Goal: Ask a question

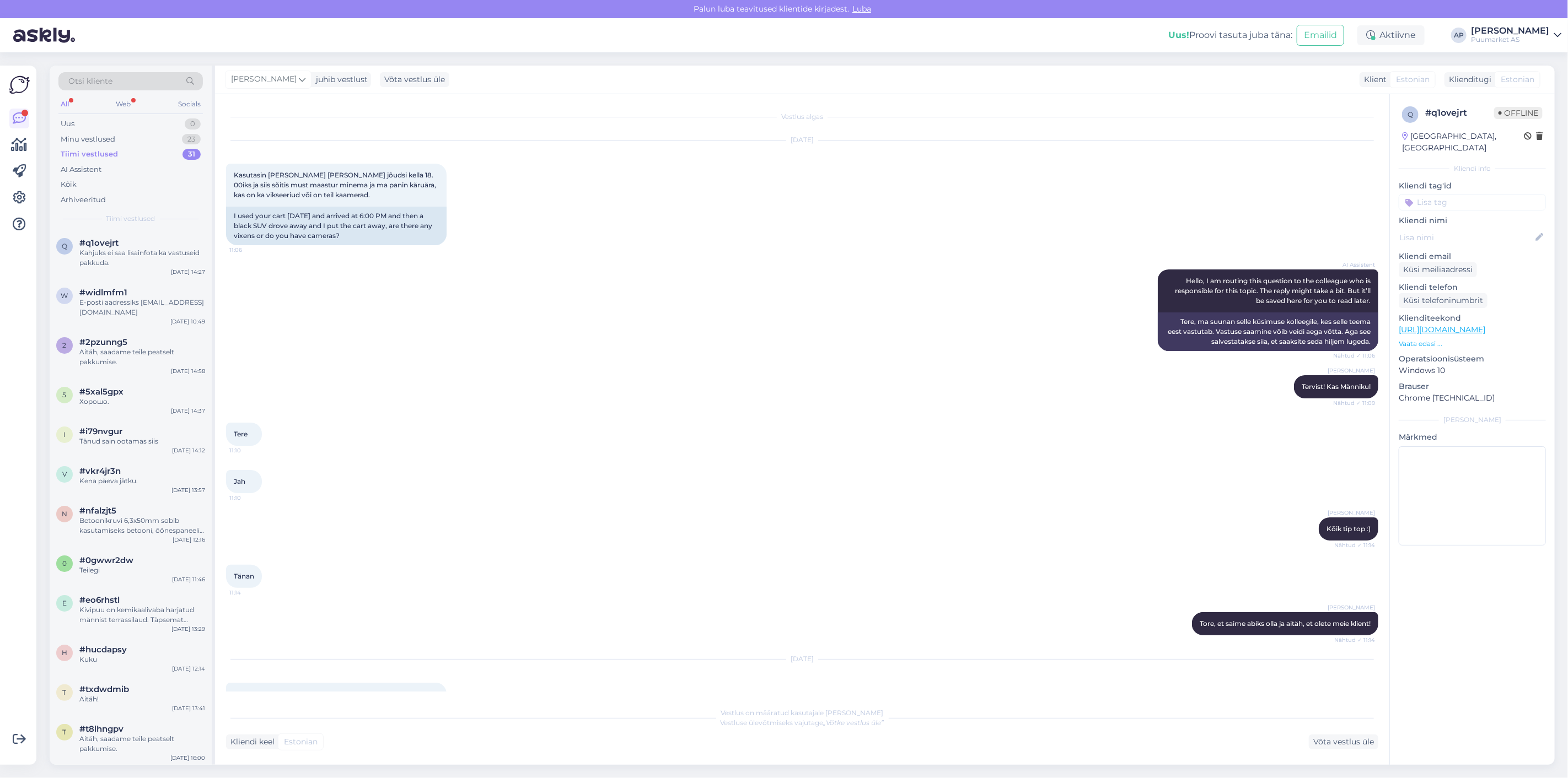
scroll to position [302, 0]
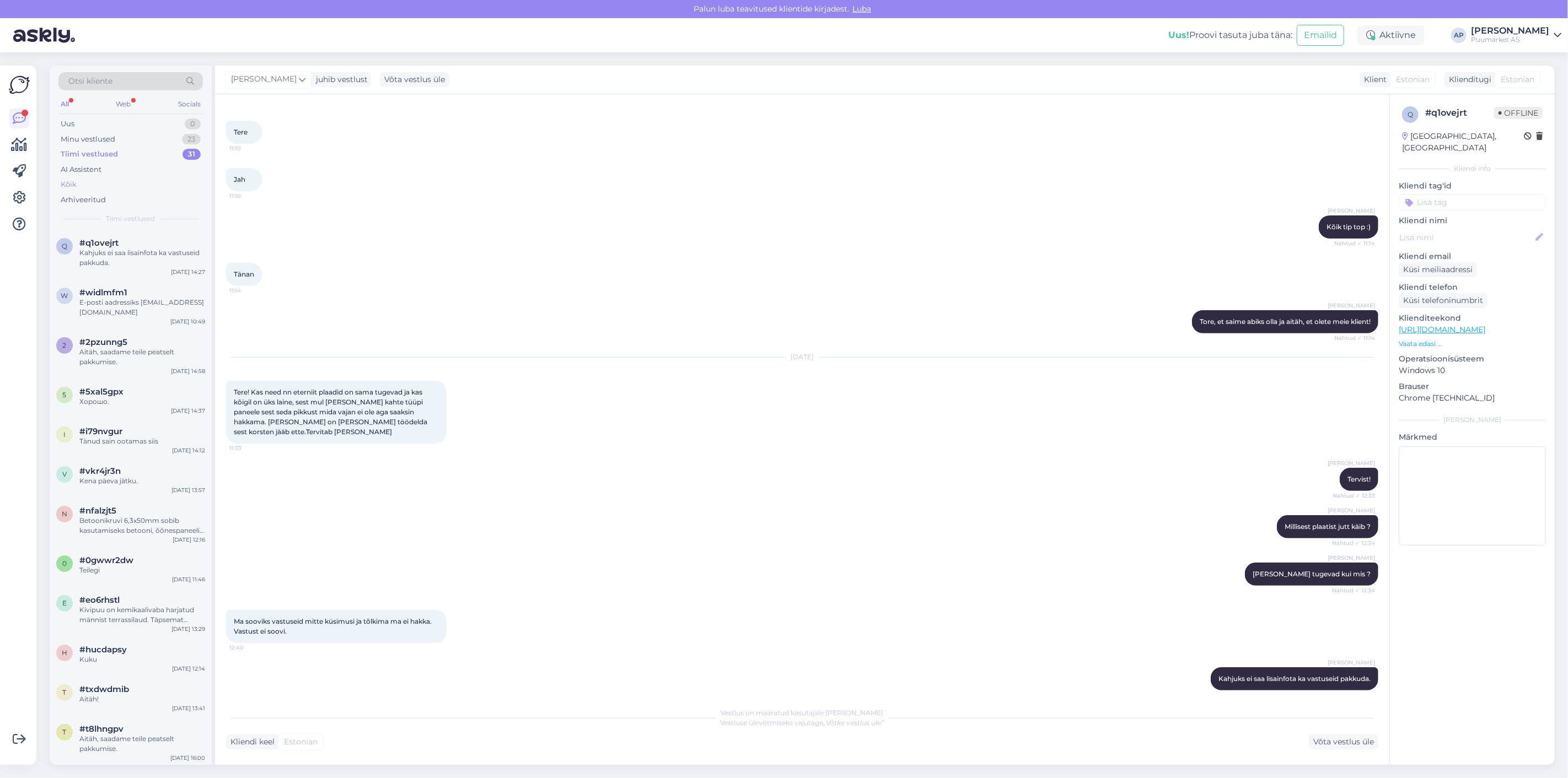
click at [87, 186] on div "Kõik" at bounding box center [131, 184] width 144 height 16
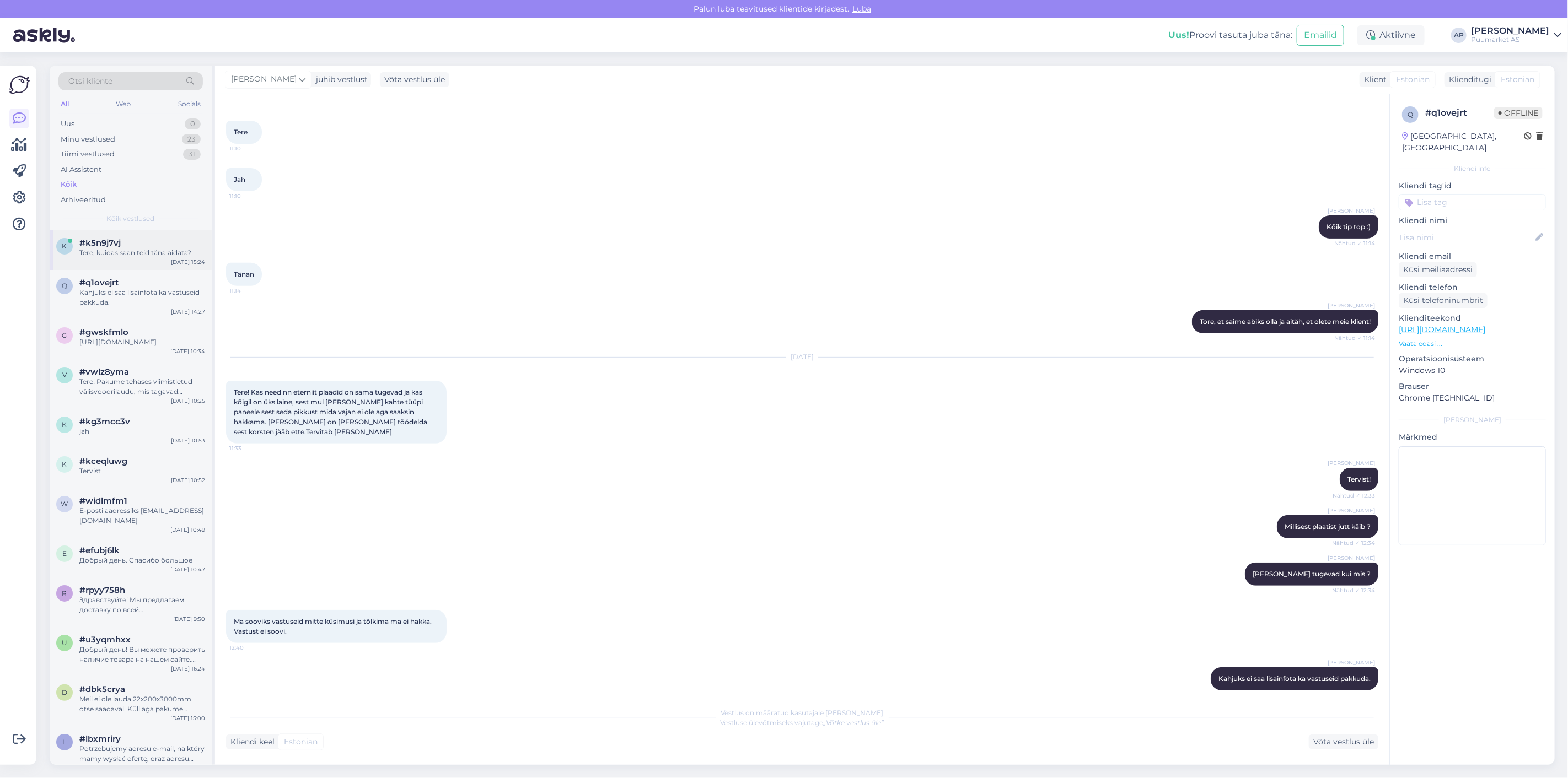
click at [103, 249] on div "Tere, kuidas saan teid täna aidata?" at bounding box center [142, 253] width 126 height 10
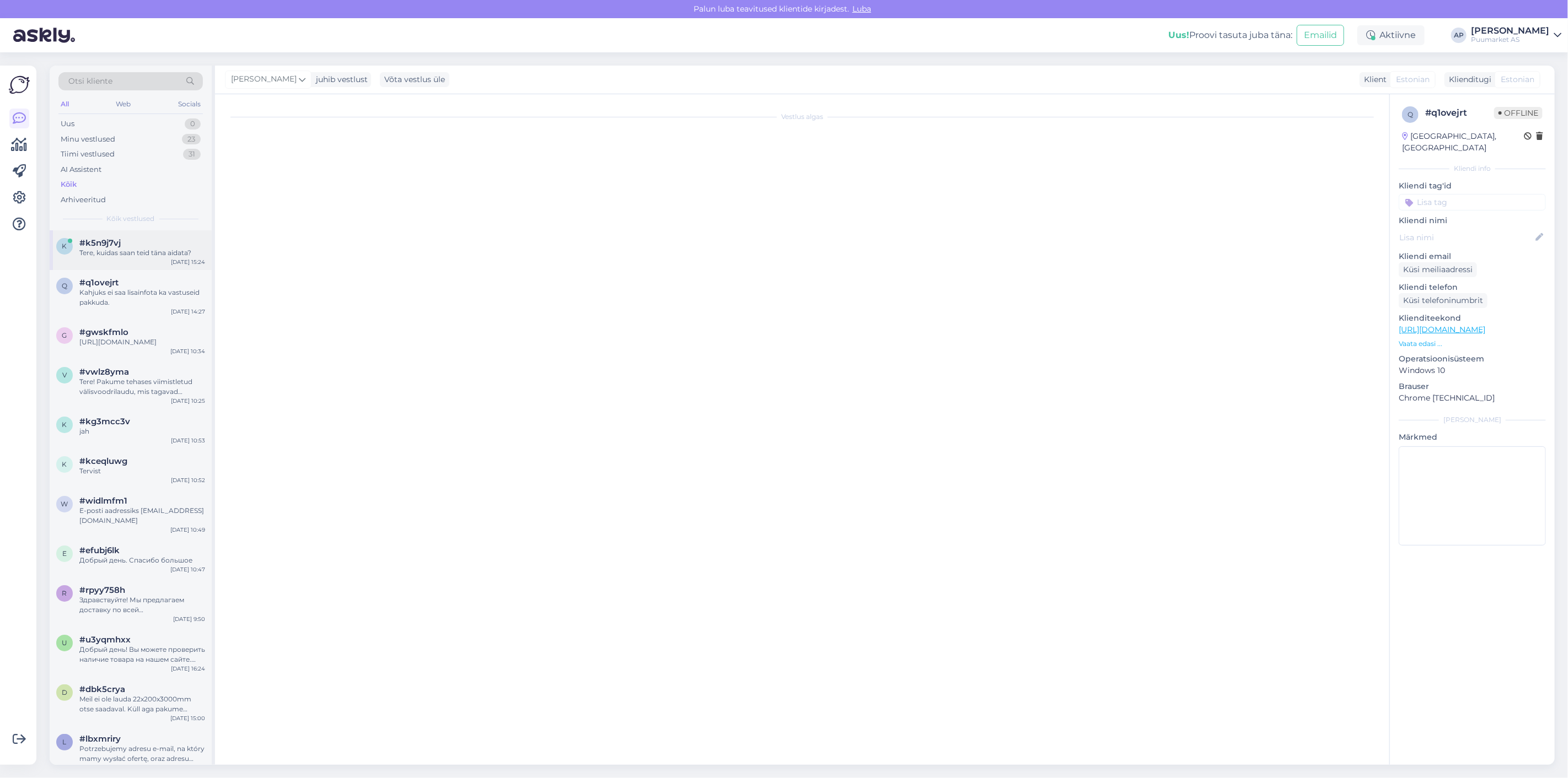
scroll to position [0, 0]
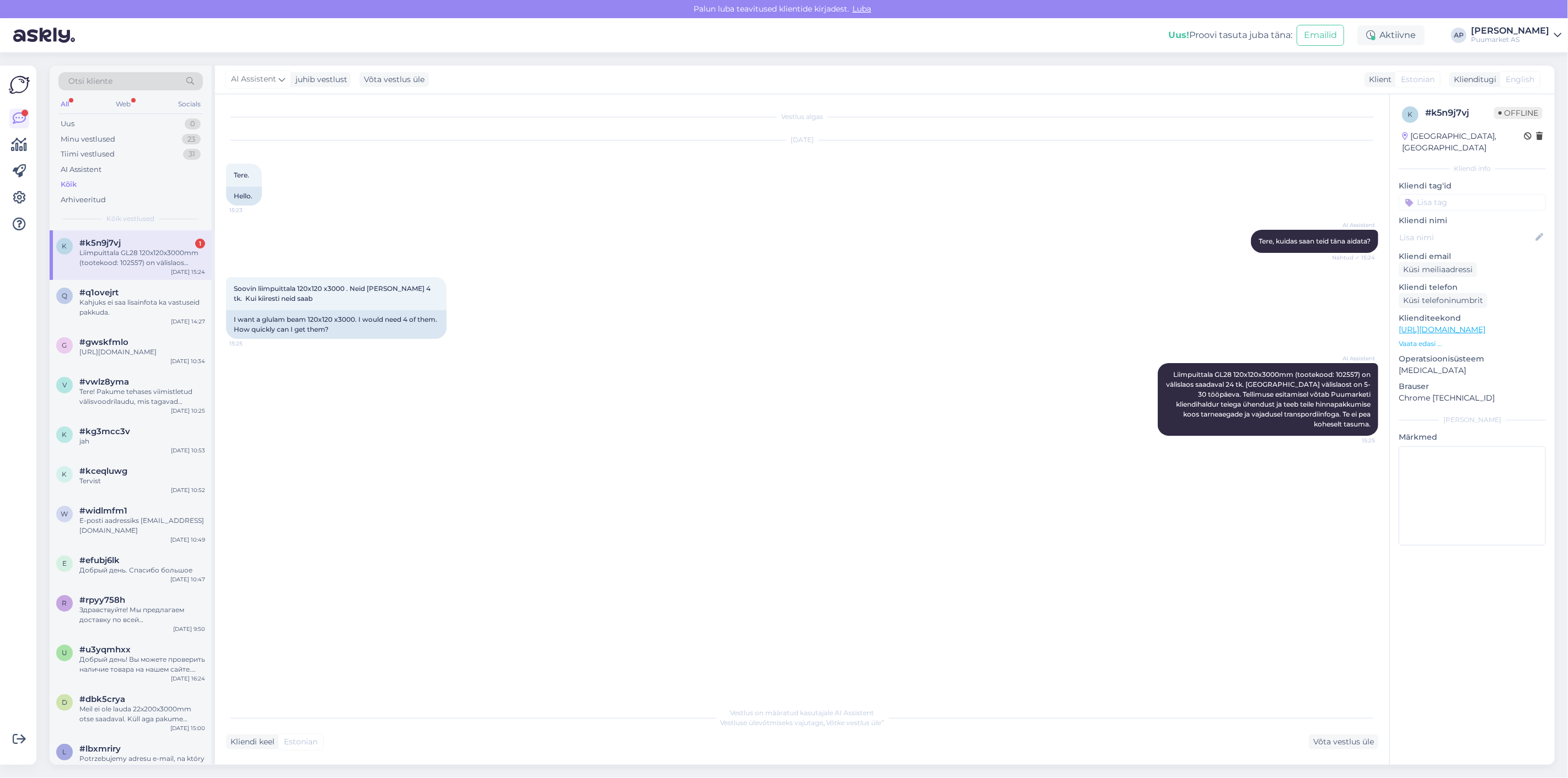
click at [646, 458] on div "Vestlus algas [DATE] Tere. 15:23 Hello. AI Assistent [PERSON_NAME], kuidas saan…" at bounding box center [808, 398] width 1163 height 586
drag, startPoint x: 253, startPoint y: 284, endPoint x: 444, endPoint y: 282, distance: 191.0
click at [444, 282] on div "Soovin liimpuittala 120x120 x3000 . Neid [PERSON_NAME] 4 tk. Kui kiiresti neid …" at bounding box center [336, 294] width 220 height 33
click at [569, 282] on div "Soovin liimpuittala 120x120 x3000 . Neid [PERSON_NAME] 4 tk. Kui kiiresti neid …" at bounding box center [802, 308] width 1153 height 86
drag, startPoint x: 1243, startPoint y: 384, endPoint x: 1290, endPoint y: 383, distance: 47.0
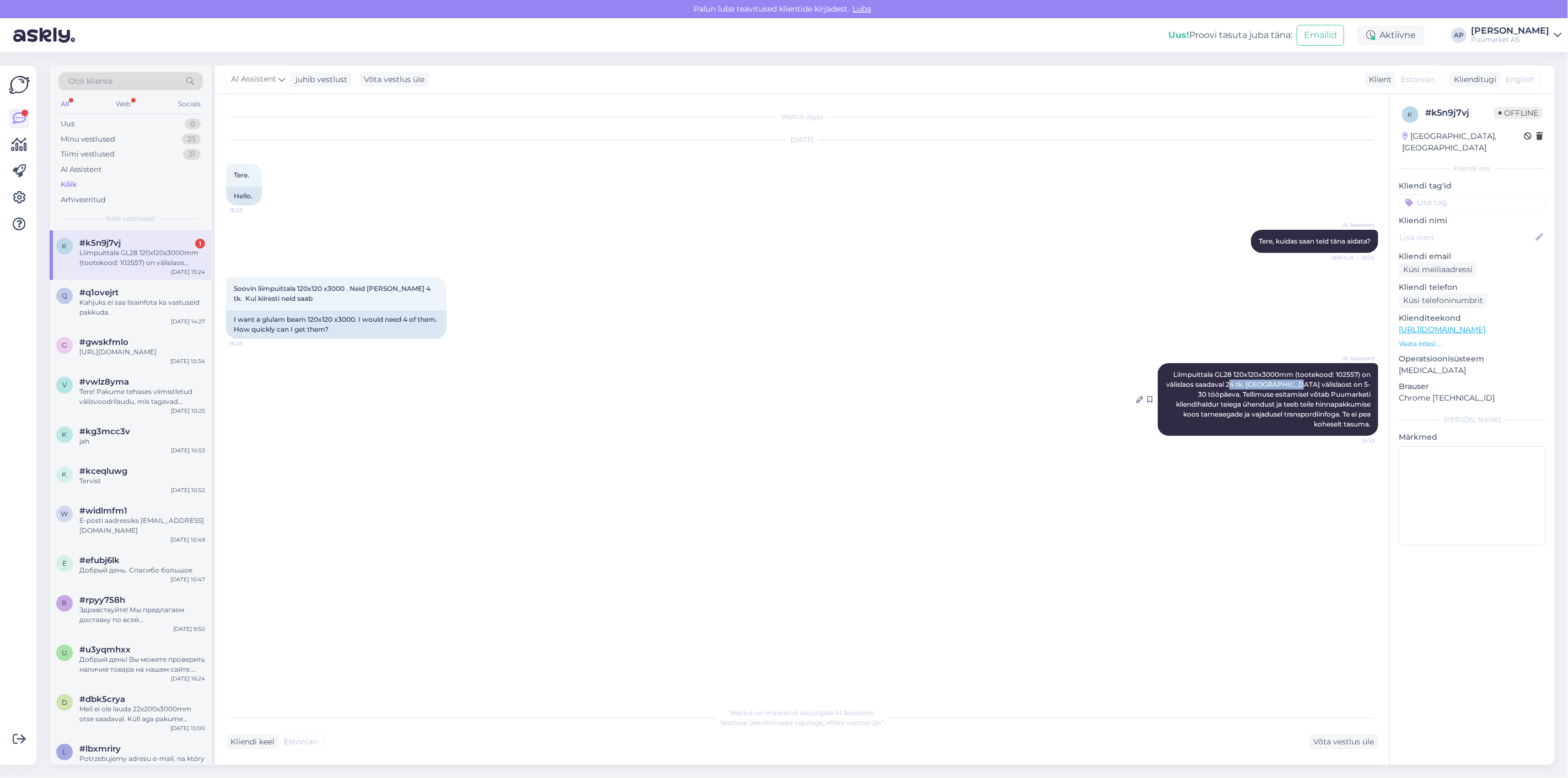
click at [1290, 383] on span "Liimpuittala GL28 120x120x3000mm (tootekood: 102557) on välislaos saadaval 24 t…" at bounding box center [1269, 399] width 206 height 58
click at [1344, 732] on div "Vestlus on määratud kasutajale AI Assistent Vestluse ülevõtmiseks vajutage „Võt…" at bounding box center [802, 725] width 1153 height 48
click at [1339, 734] on div "Vestlus on määratud kasutajale AI Assistent Vestluse ülevõtmiseks vajutage „Võt…" at bounding box center [802, 725] width 1153 height 48
click at [1338, 734] on div "Võta vestlus üle" at bounding box center [1344, 742] width 69 height 15
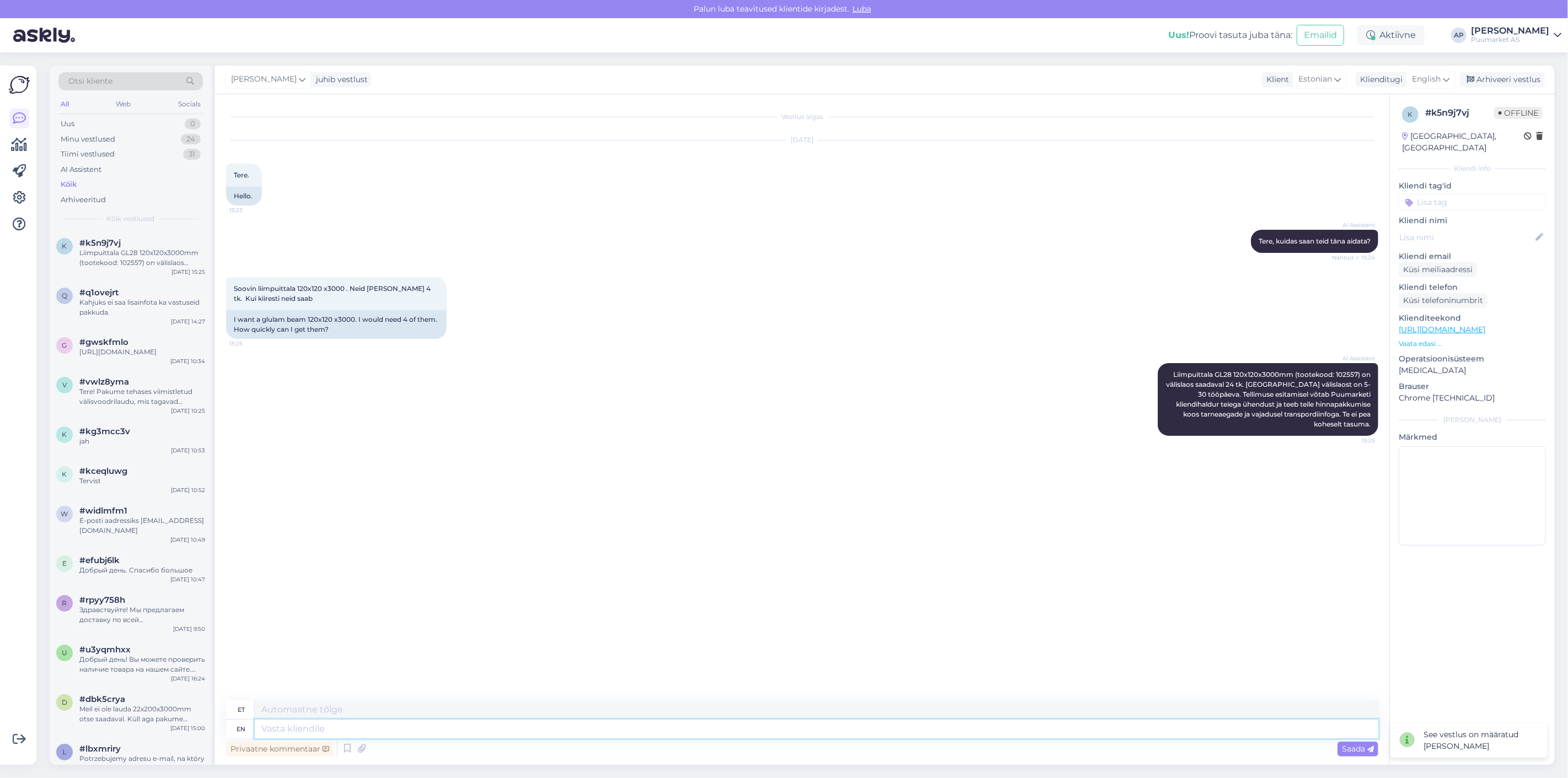
click at [1187, 731] on textarea at bounding box center [817, 729] width 1124 height 19
type textarea "Needo"
type textarea "Need o"
type textarea "Vajadus"
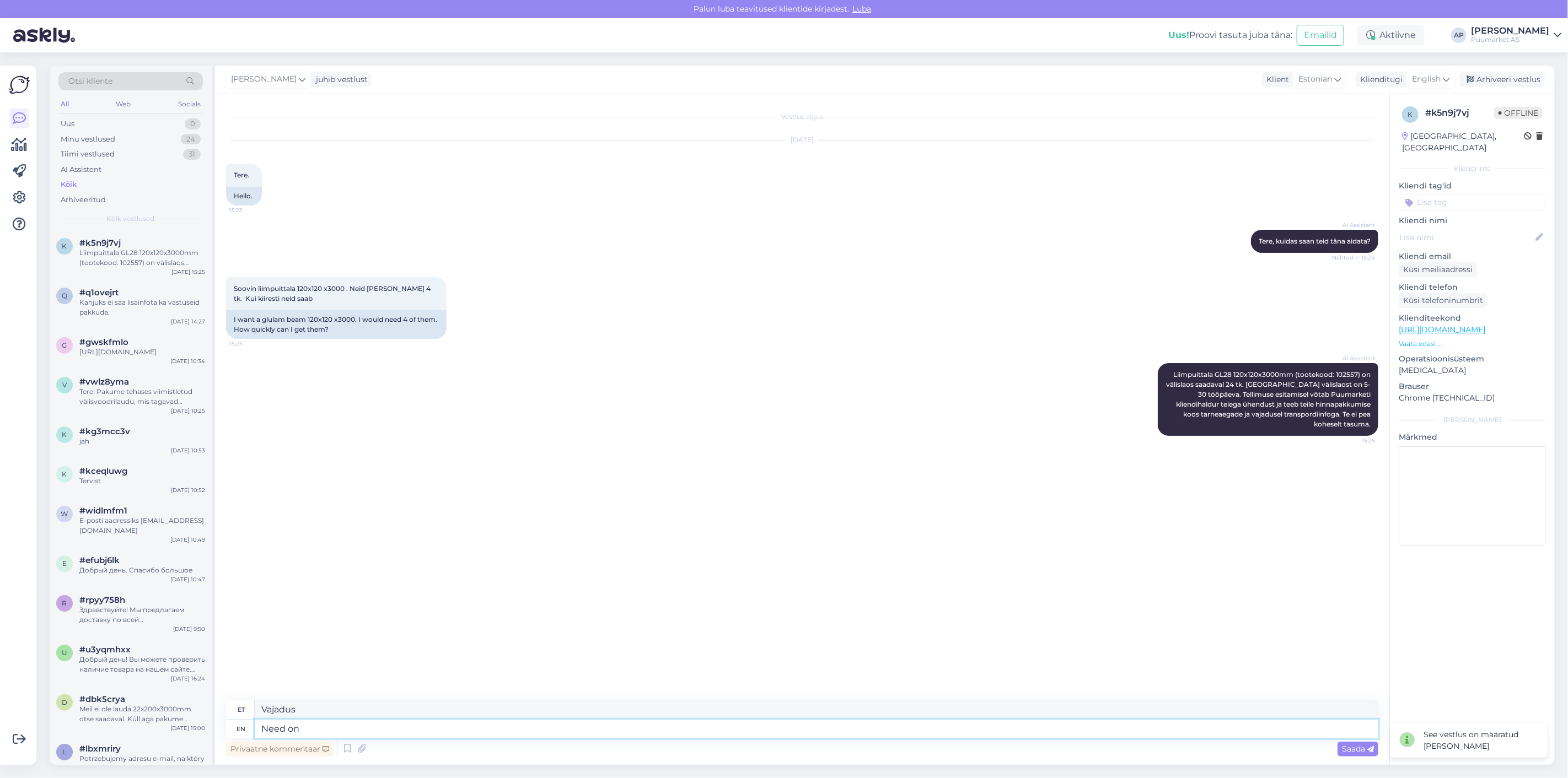
type textarea "Need on m"
type textarea "Vajadus edasi"
type textarea "Need on meil k"
type textarea "[PERSON_NAME]"
type textarea "Need on meil kohapeal o"
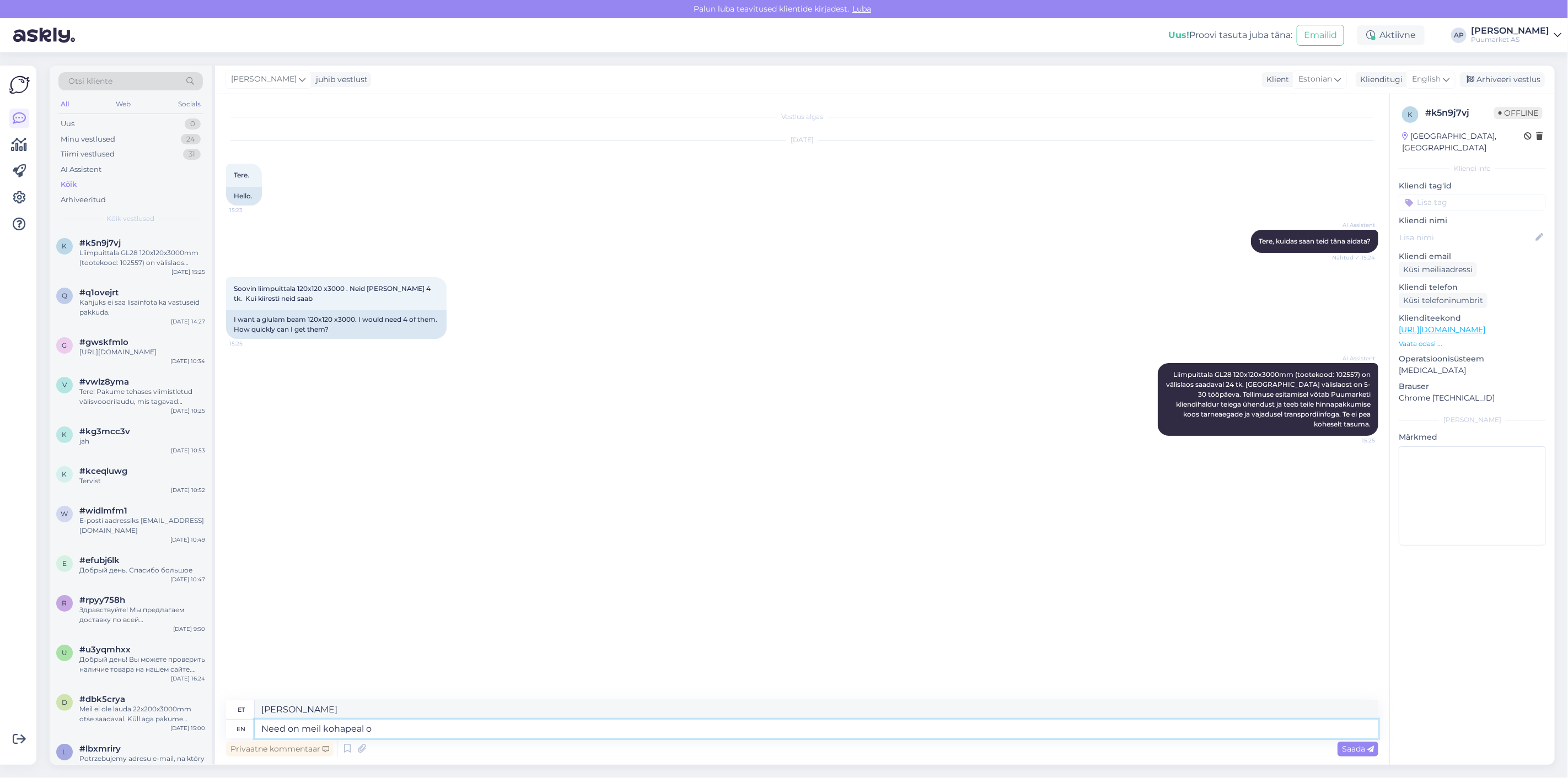
type textarea "[PERSON_NAME] kohapeal"
type textarea "Need on meil kohapeal olemas k"
type textarea "Vajadus meil kohapeal olemas"
type textarea "Need on meil kohapeal olemas kohe"
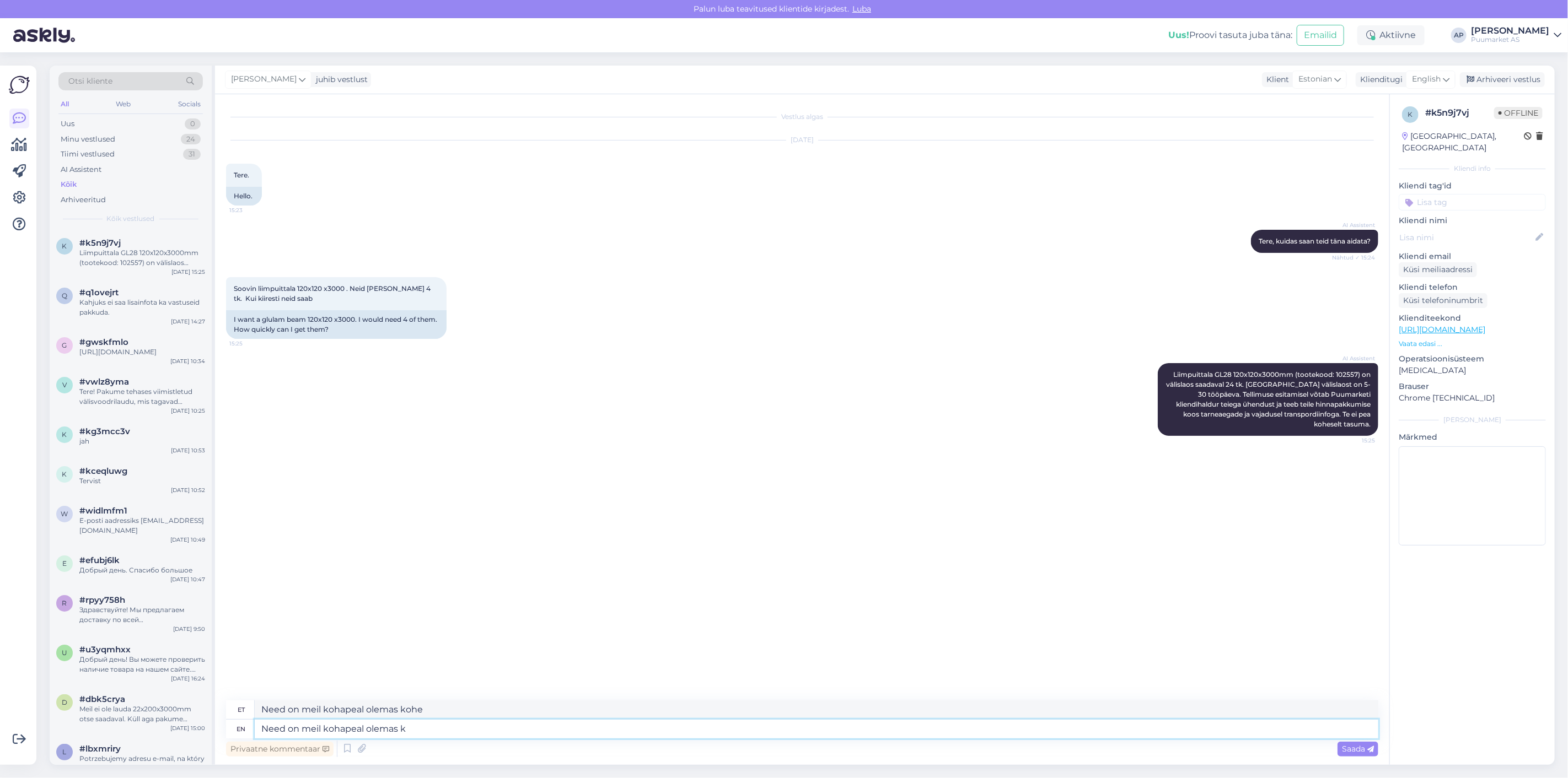
type textarea "Need on meil kohapeal olemas"
type textarea "Vajadus meil kohapeal olemas"
type textarea "Need on meil kohapeal olemas saab k"
type textarea "Need on meil kohapeal olemas saab"
type textarea "Need on meil kohapeal olemas saab kohe"
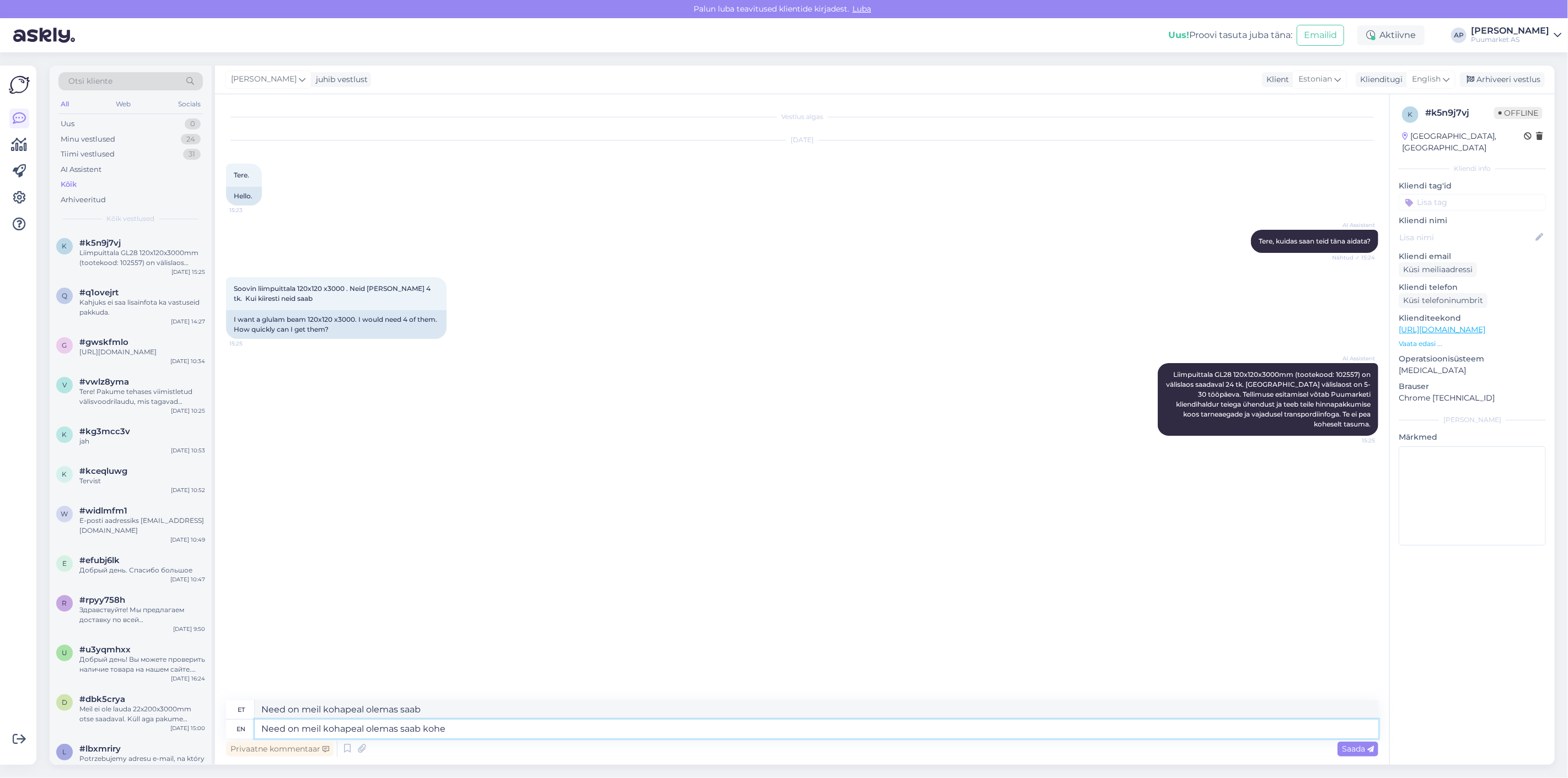
type textarea "Need on meil kohapeal olemas saab kohe"
type textarea "Need on meil kohapeal olemas saab kohe kohapeal ka"
type textarea "Need on meil kohapeal olemas saab kohe kohapeal"
type textarea "Need on meil kohapeal olemas saab kohe kohapeal [PERSON_NAME]"
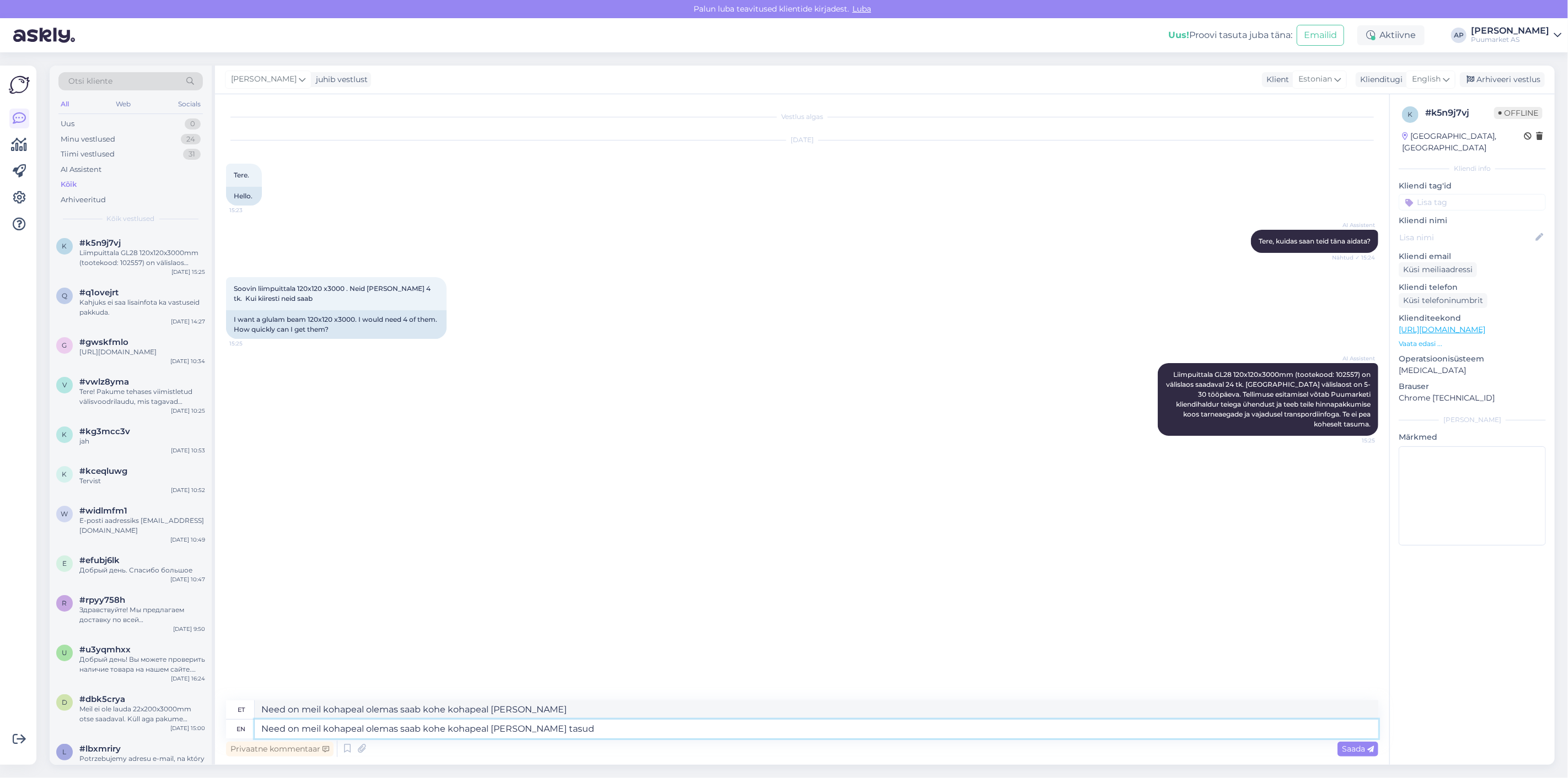
type textarea "Need on meil kohapeal olemas saab kohe kohapeal [PERSON_NAME] tasuda"
type textarea "Need on meil kohapeal olemas saab kohe kohapeal [PERSON_NAME] tasuda."
click at [398, 731] on textarea "Need on meil kohapeal olemas saab kohe kohapeal [PERSON_NAME] tasuda." at bounding box center [817, 729] width 1124 height 19
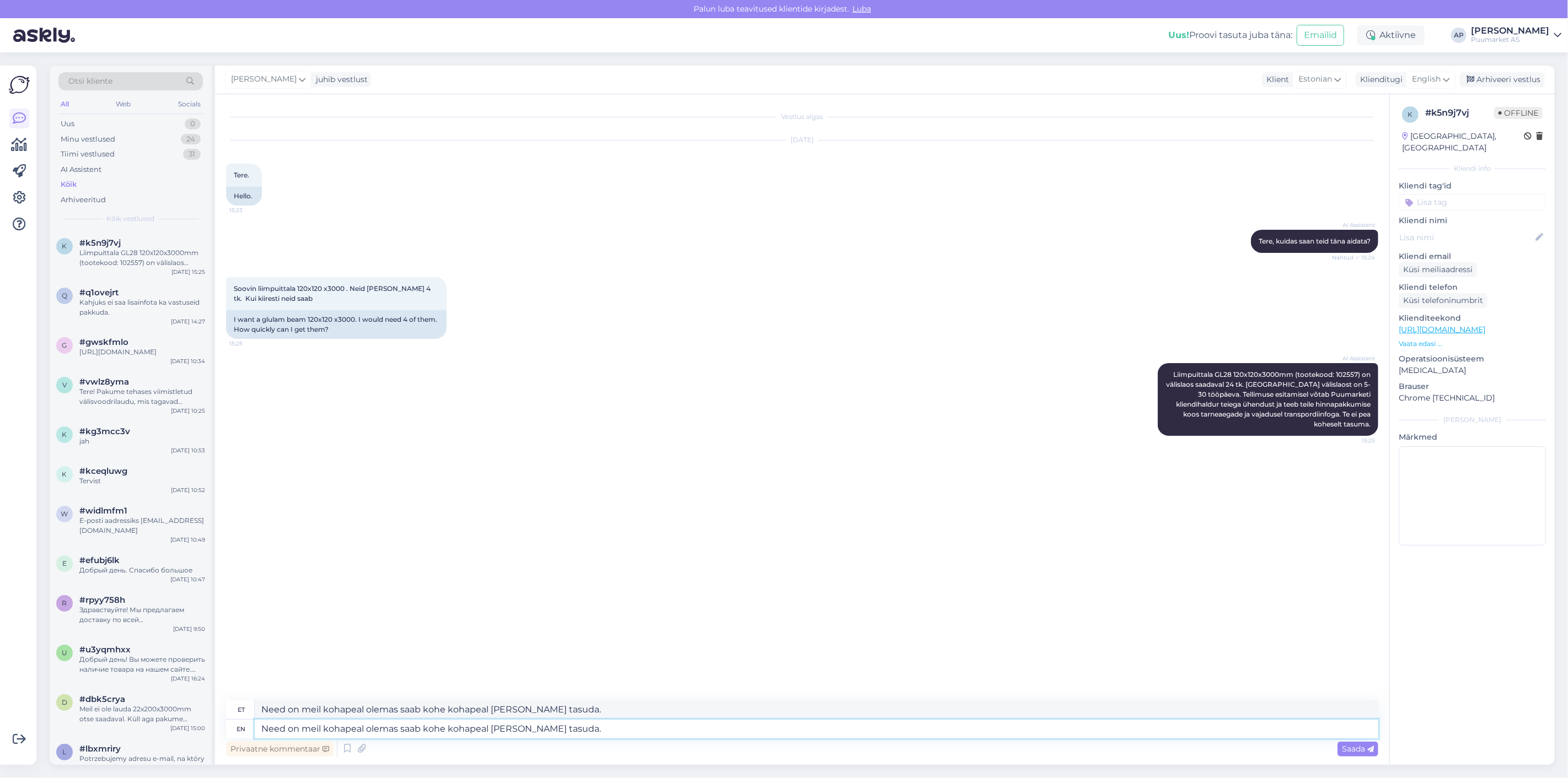
type textarea "Need on meil kohapeal olemas. saab kohe kohapeal [PERSON_NAME] tasuda."
type textarea "Need on meil kohapeal olemas. Saab kohe kohapeal [PERSON_NAME] tasuda."
click at [492, 729] on textarea "Need on meil kohapeal olemas. Saab kohe kohapeal [PERSON_NAME] tasuda." at bounding box center [817, 729] width 1124 height 19
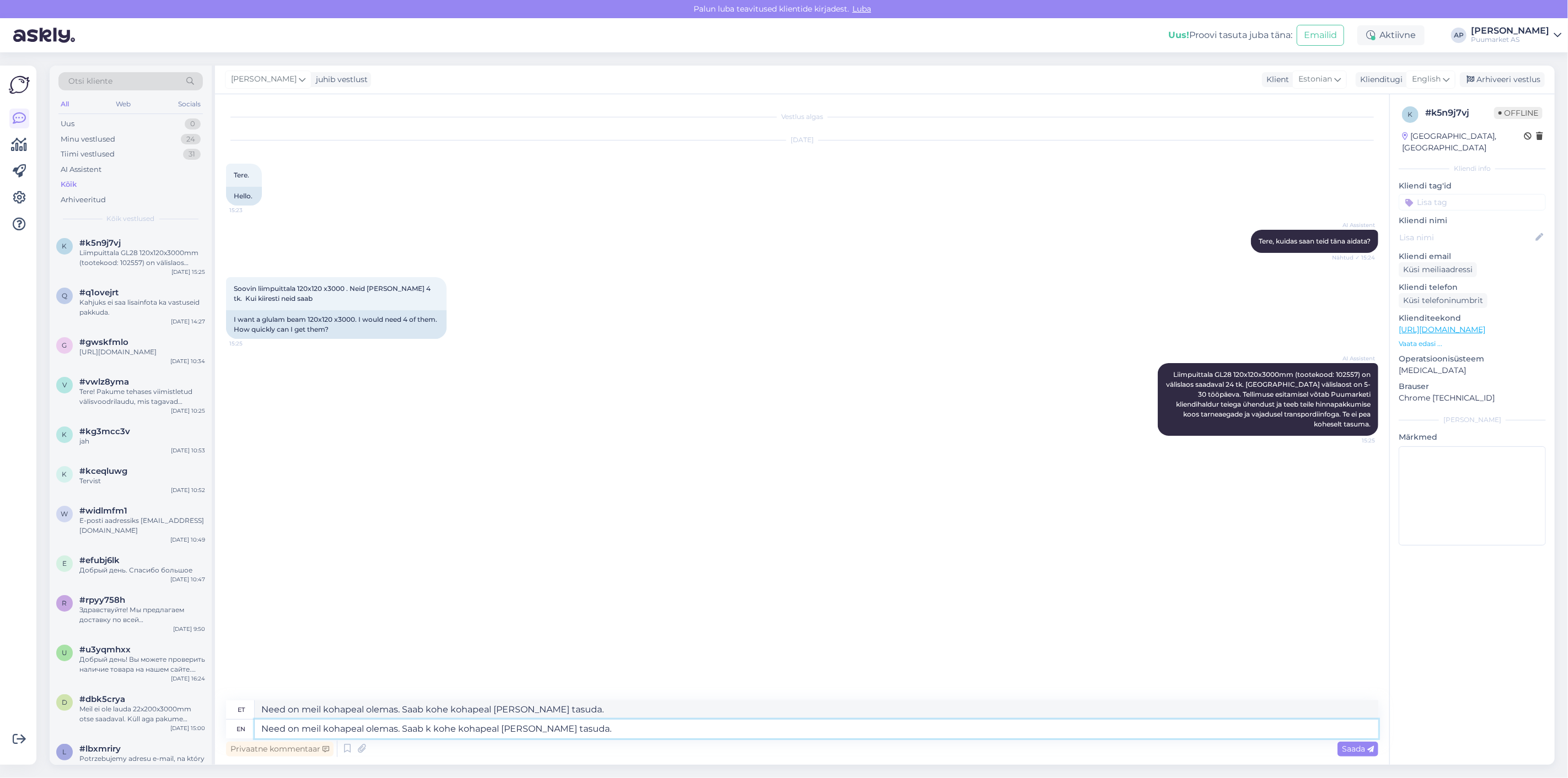
type textarea "Need on meil kohapeal olemas. Saab ka kohe kohapeal [PERSON_NAME] tasuda."
drag, startPoint x: 505, startPoint y: 733, endPoint x: 538, endPoint y: 731, distance: 33.1
click at [524, 732] on textarea "Need on meil kohapeal olemas. Saab ka kohe kohapeal [PERSON_NAME] tasuda." at bounding box center [817, 729] width 1124 height 19
click at [638, 726] on textarea "Need on meil kohapeal olemas. Saab ka kohe kohapeal [PERSON_NAME] tasuda." at bounding box center [817, 729] width 1124 height 19
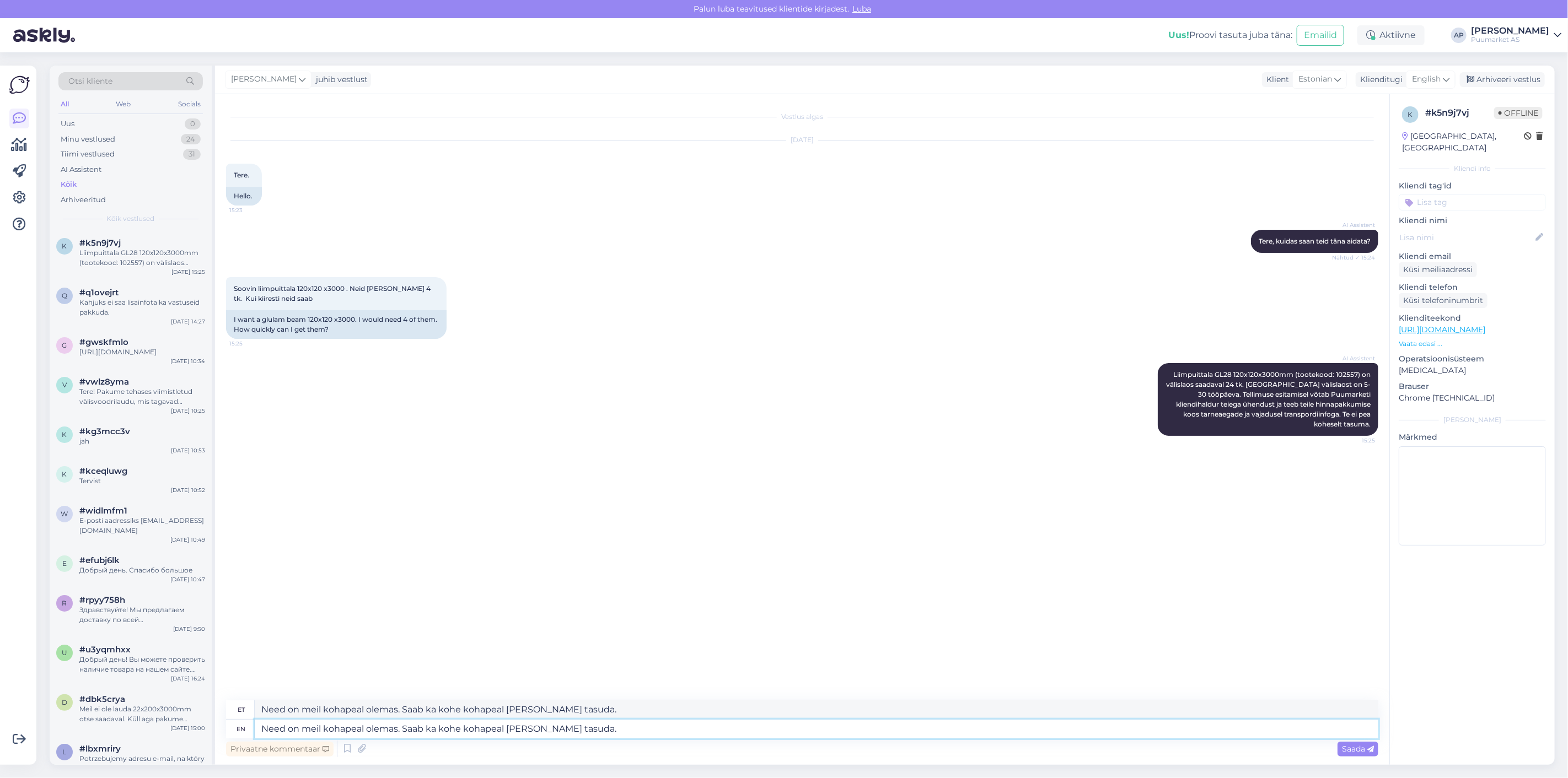
drag, startPoint x: 638, startPoint y: 726, endPoint x: 535, endPoint y: 736, distance: 103.5
click at [535, 736] on textarea "Need on meil kohapeal olemas. Saab ka kohe kohapeal [PERSON_NAME] tasuda." at bounding box center [817, 729] width 1124 height 19
type textarea "Need on meil kohapeal olemas. Saab ka kohe kohapeal [PERSON_NAME]"
type textarea "Need on meil kohapeal olemas. Saab ka kohe kohapeal poes [PERSON_NAME]"
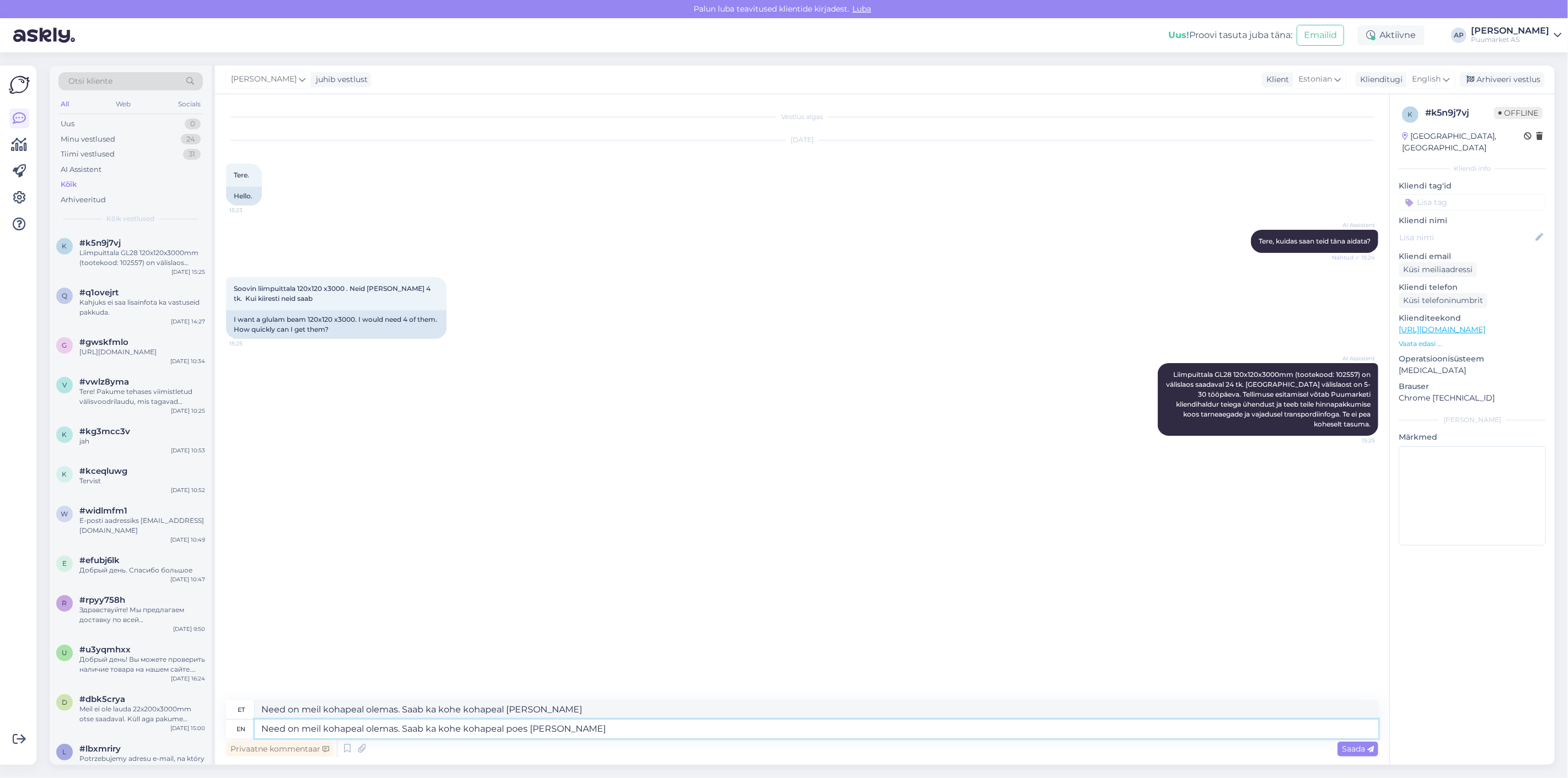
type textarea "Need on meil kohapeal olemas. Saab ka kohe kohapeal poes [PERSON_NAME]"
click at [579, 724] on textarea "Need on meil kohapeal olemas. Saab ka kohe kohapeal poes [PERSON_NAME]" at bounding box center [817, 729] width 1124 height 19
type textarea "Need on meil kohapeal olemas. Saab ka kohe kohapeal poes [PERSON_NAME]."
click at [456, 729] on textarea "Need on meil kohapeal olemas. Saab ka kohe kohapeal poes [PERSON_NAME]." at bounding box center [817, 729] width 1124 height 19
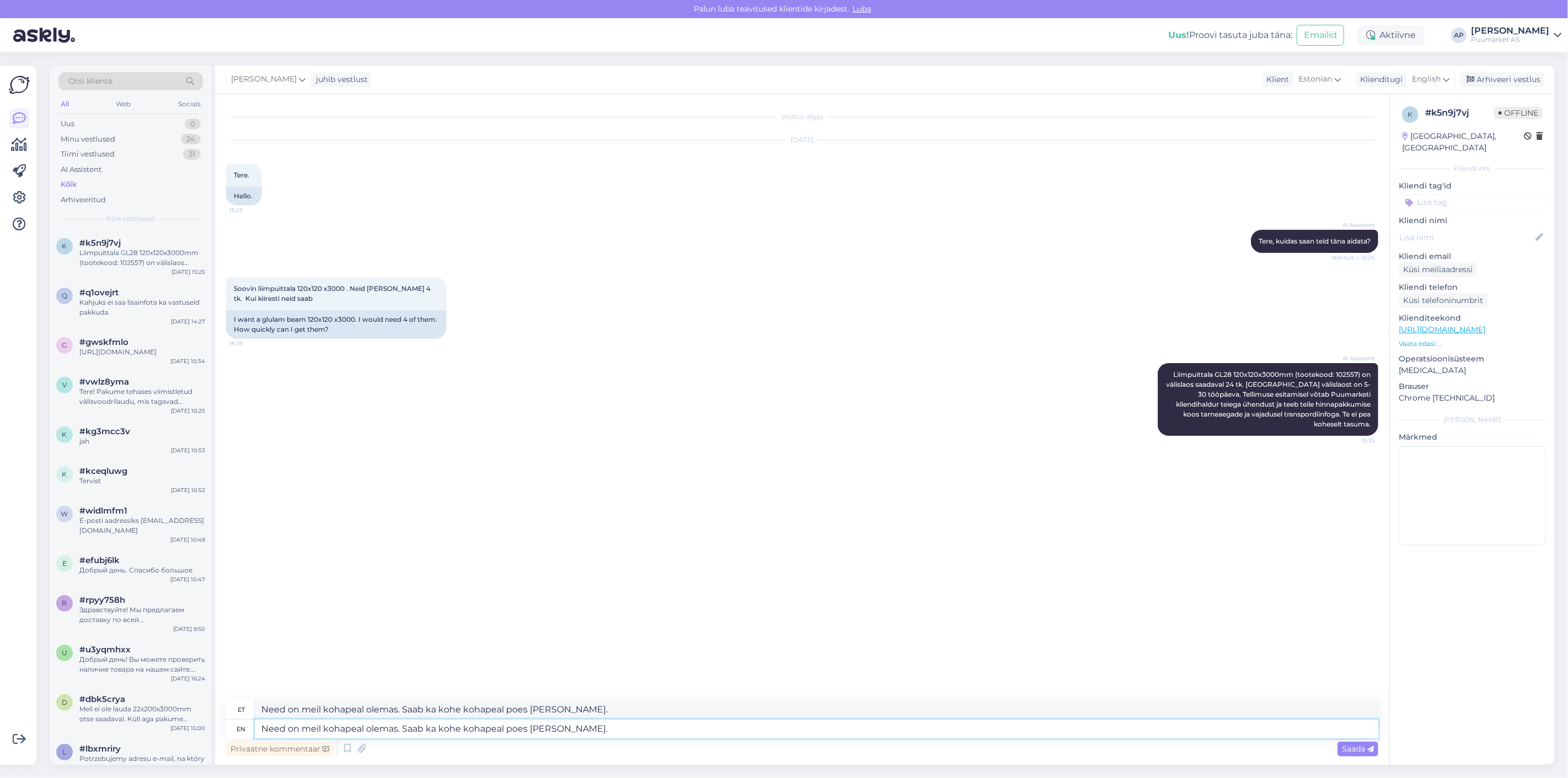
click at [462, 728] on textarea "Need on meil kohapeal olemas. Saab ka kohe kohapeal poes [PERSON_NAME]." at bounding box center [817, 729] width 1124 height 19
click at [594, 722] on textarea "Need on meil kohapeal olemas. Saab ka kohe kohapeal poes [PERSON_NAME]." at bounding box center [817, 729] width 1124 height 19
type textarea "Need on meil kohapeal olemas. Saab ka kohe kohapeal poes [PERSON_NAME] o"
type textarea "Need on meil kohapeal olemas. Saab ka kohe kohapeal poes [PERSON_NAME]"
type textarea "Need on meil kohapeal olemas. Saab ka kohe kohapeal poes [PERSON_NAME] osta."
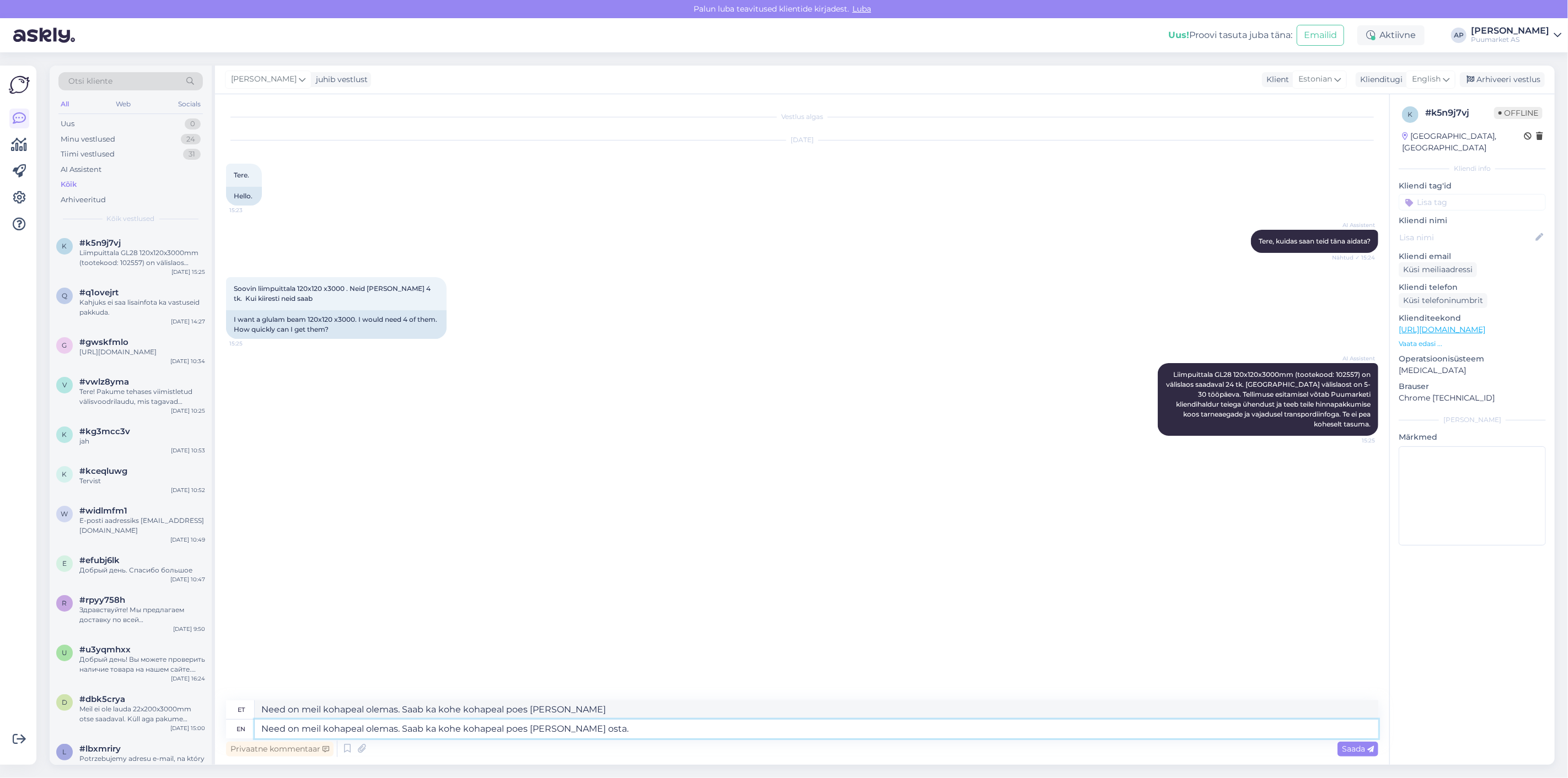
type textarea "Need on meil kohapeal olemas. Saab ka kohe kohapeal poes [PERSON_NAME] osta."
click at [1344, 751] on span "Saada" at bounding box center [1358, 749] width 32 height 10
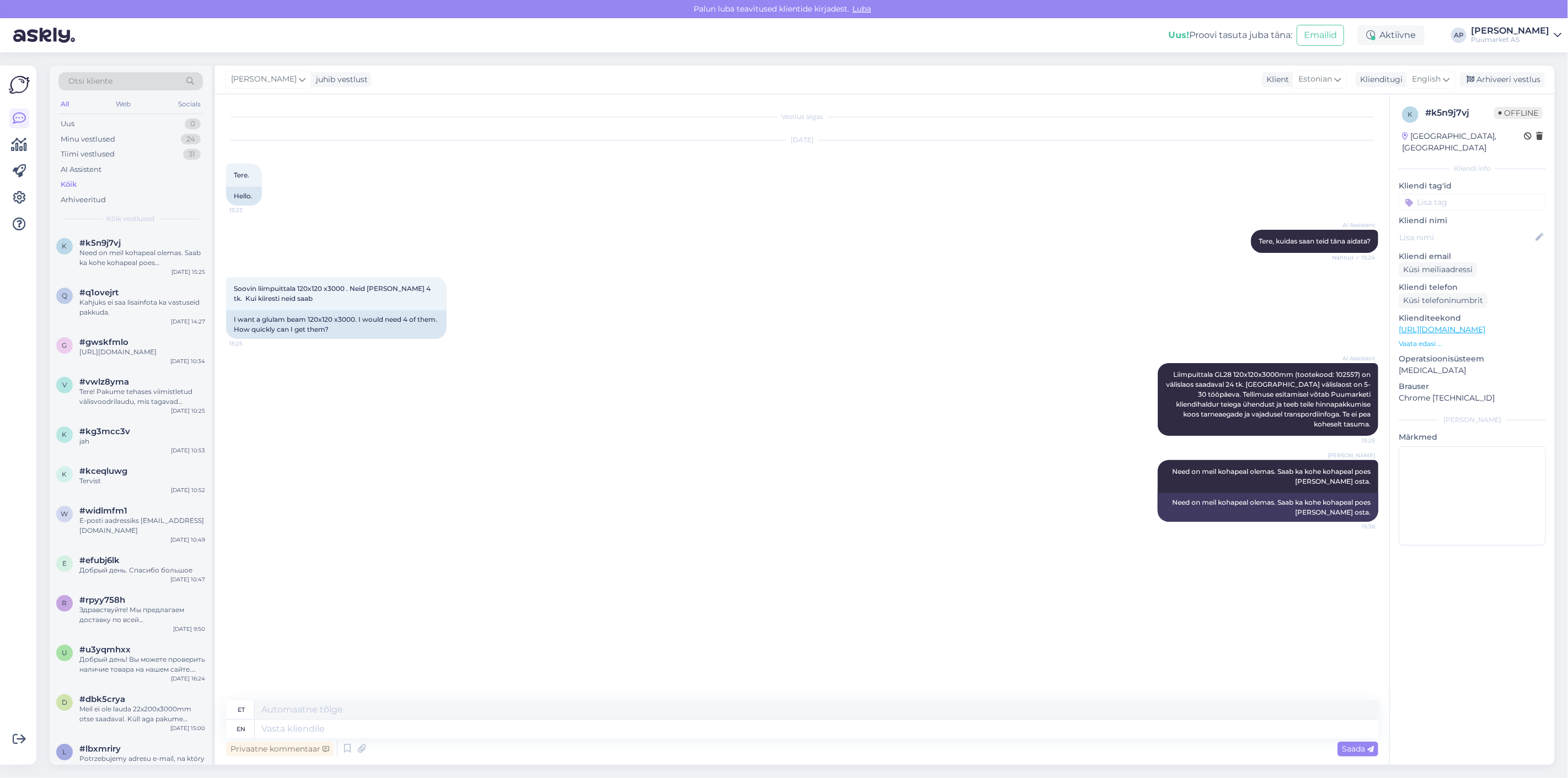
click at [751, 460] on div "[PERSON_NAME] Need on meil kohapeal olemas. Saab ka kohe kohapeal poes [PERSON_…" at bounding box center [802, 491] width 1153 height 86
